Goal: Find specific page/section: Find specific page/section

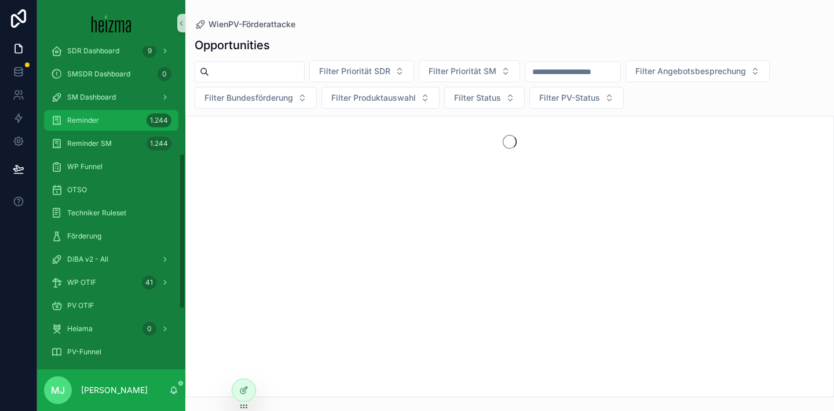
scroll to position [249, 0]
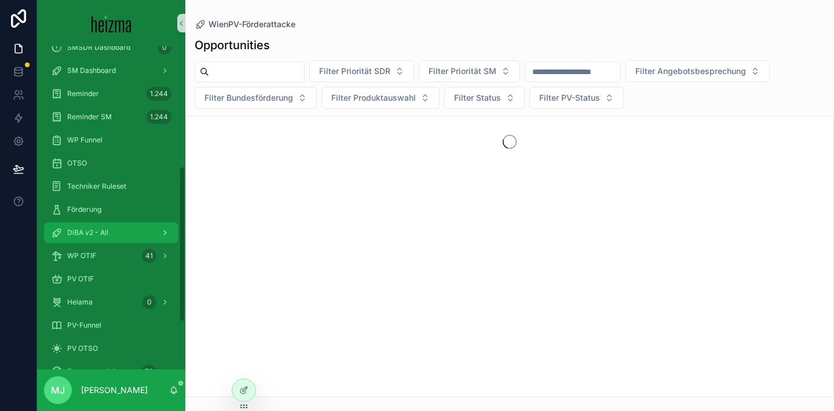
click at [118, 236] on div "DiBA v2 - All" at bounding box center [111, 233] width 120 height 19
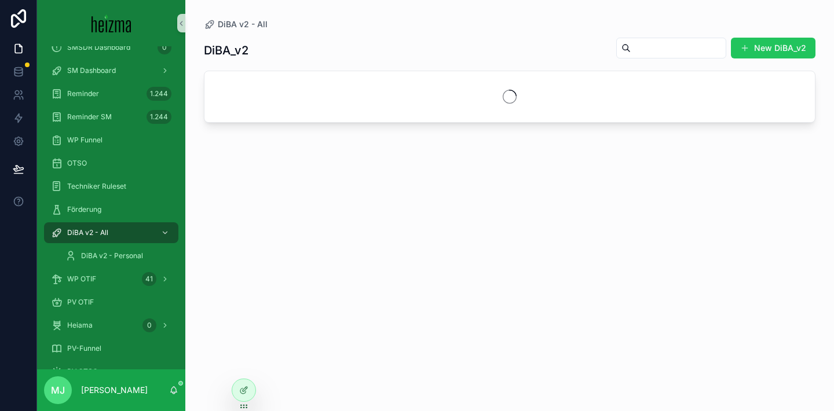
click at [639, 46] on input "scrollable content" at bounding box center [678, 48] width 95 height 16
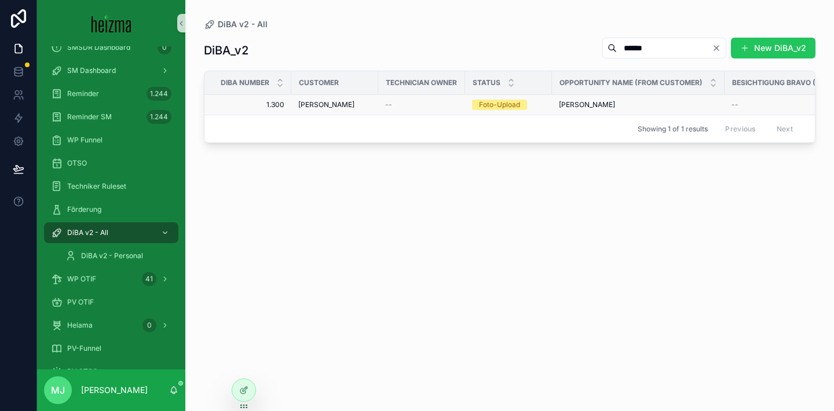
type input "******"
click at [318, 105] on span "[PERSON_NAME]" at bounding box center [326, 104] width 56 height 9
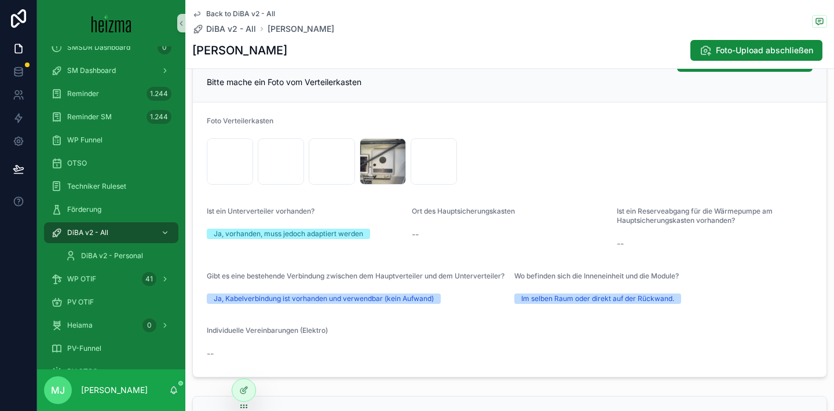
scroll to position [2372, 0]
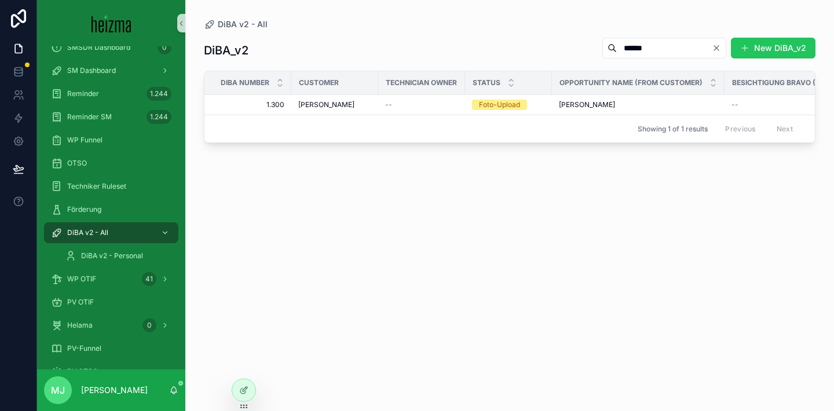
click at [380, 46] on div "DiBA_v2 ****** New DiBA_v2" at bounding box center [509, 50] width 611 height 27
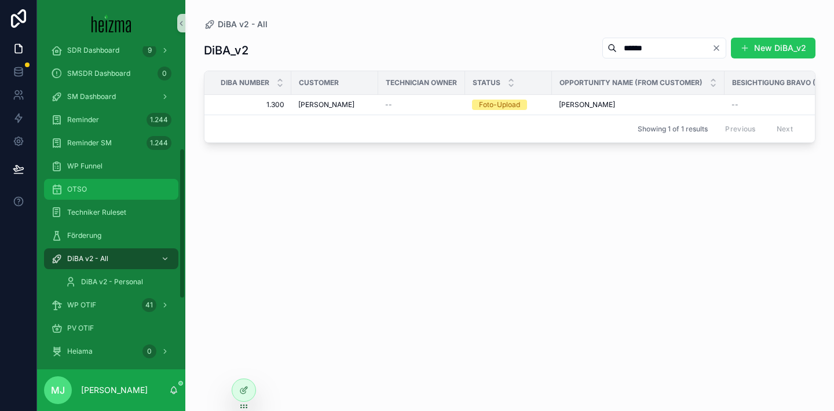
scroll to position [218, 0]
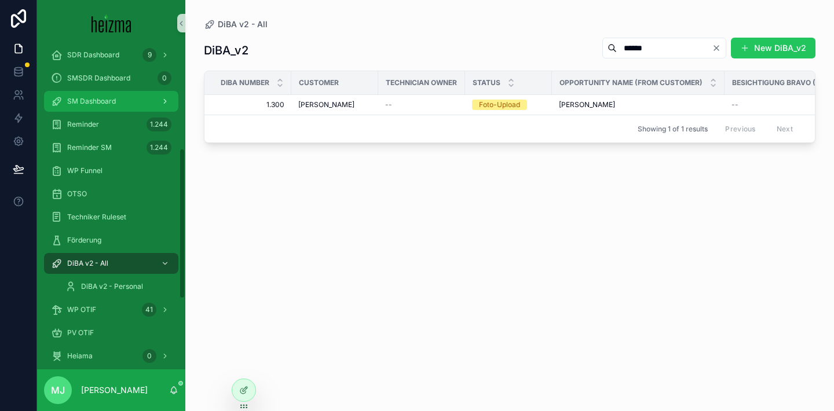
click at [112, 107] on div "SM Dashboard" at bounding box center [111, 101] width 120 height 19
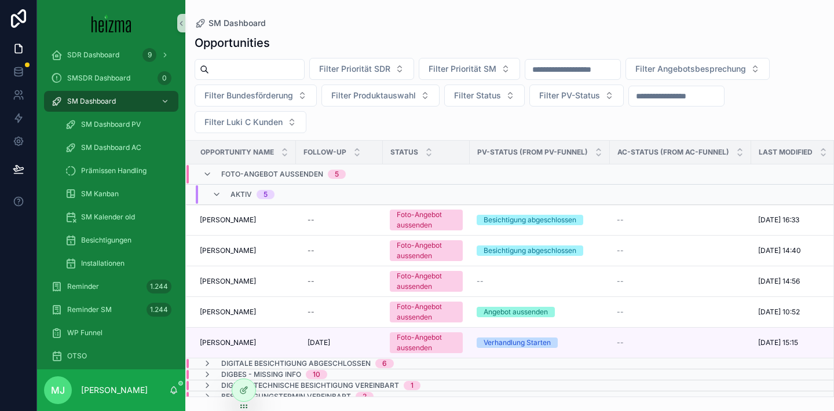
click at [455, 122] on div "Filter Priorität SDR Filter Priorität SM Filter Angebotsbesprechung Filter Bund…" at bounding box center [509, 95] width 649 height 75
click at [246, 254] on span "[PERSON_NAME]" at bounding box center [228, 250] width 56 height 9
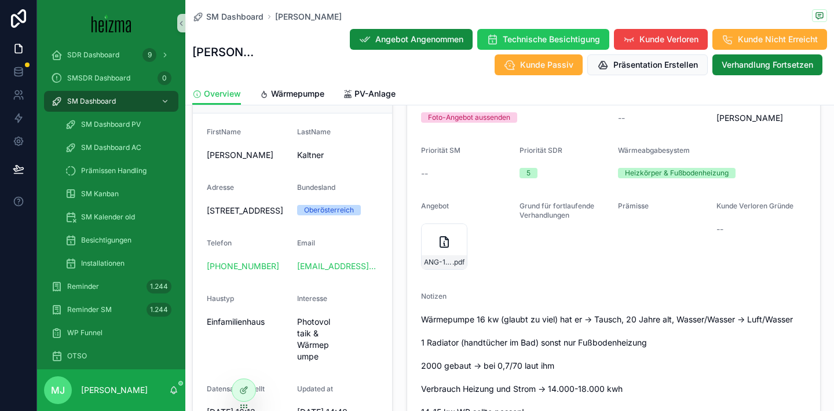
scroll to position [233, 0]
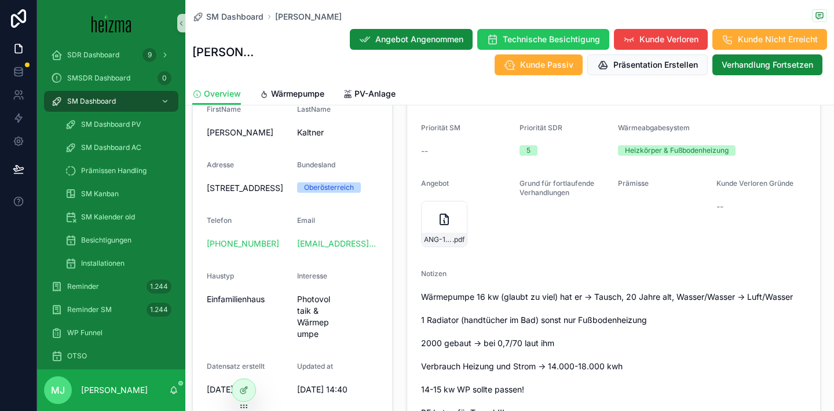
click at [389, 279] on form "FirstName [PERSON_NAME] Kaltner Adresse [STREET_ADDRESS] Bundesland [GEOGRAPHIC…" at bounding box center [292, 342] width 199 height 503
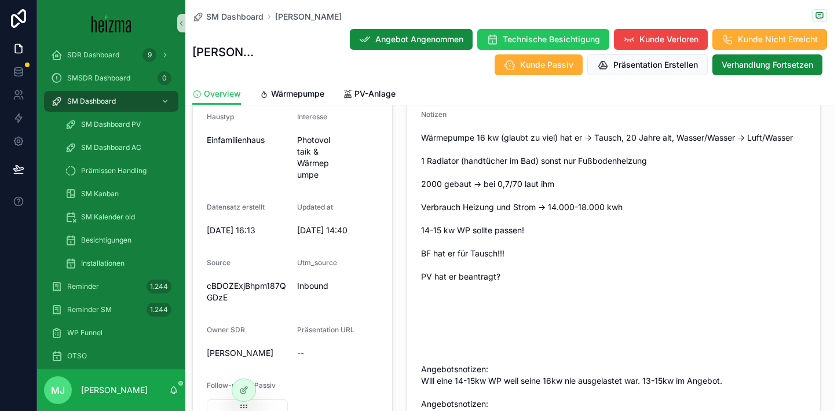
scroll to position [386, 0]
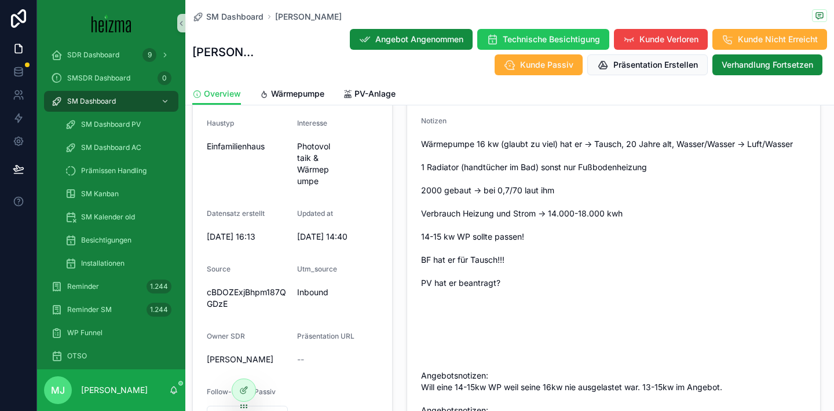
click at [394, 280] on div "Personal Information - [PERSON_NAME] Kundeninformationen Bearbeiten FirstName […" at bounding box center [292, 147] width 214 height 597
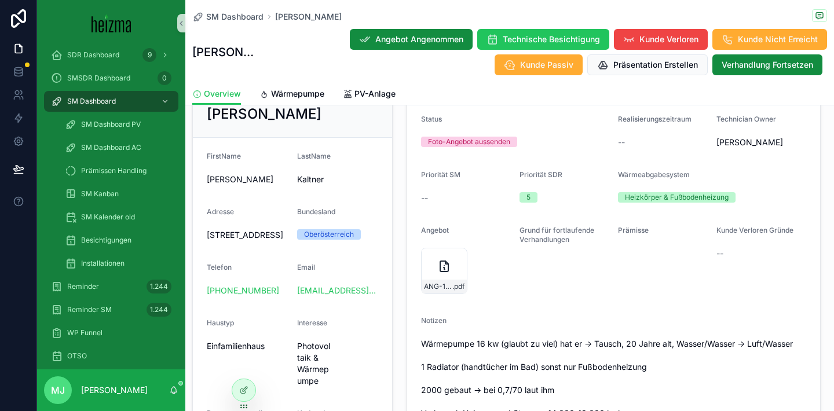
scroll to position [184, 0]
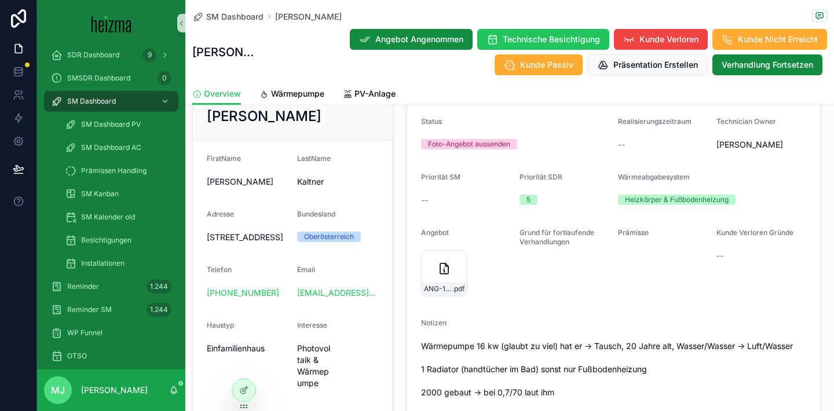
click at [225, 243] on span "[STREET_ADDRESS]" at bounding box center [247, 238] width 81 height 12
click at [386, 140] on div "Personal Information - [PERSON_NAME] Kundeninformationen Bearbeiten" at bounding box center [292, 98] width 199 height 84
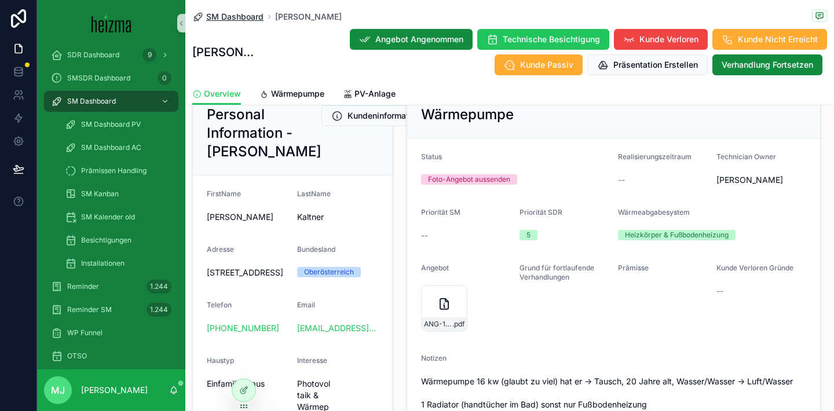
click at [244, 20] on span "SM Dashboard" at bounding box center [234, 17] width 57 height 12
